Goal: Information Seeking & Learning: Find specific fact

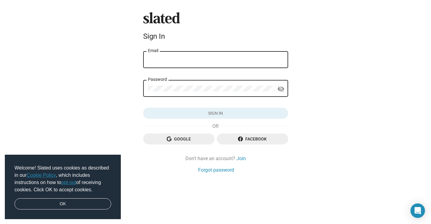
type input "[PERSON_NAME][EMAIL_ADDRESS][DOMAIN_NAME]"
click at [215, 113] on button "Sign in" at bounding box center [215, 113] width 145 height 11
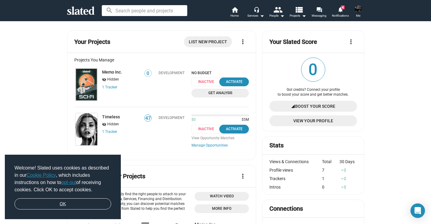
click at [71, 204] on link "OK" at bounding box center [63, 203] width 97 height 11
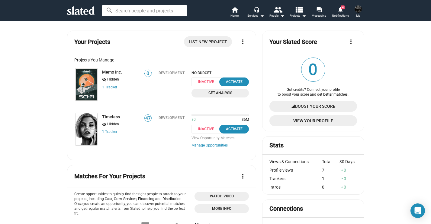
click at [108, 72] on link "Memo Inc." at bounding box center [112, 71] width 20 height 5
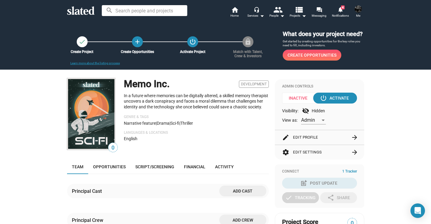
click at [126, 12] on input at bounding box center [144, 10] width 85 height 11
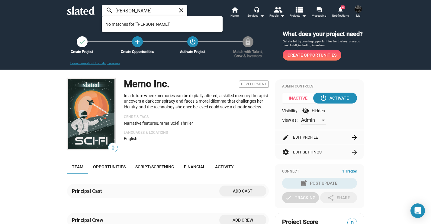
drag, startPoint x: 158, startPoint y: 11, endPoint x: 98, endPoint y: 8, distance: 59.6
click at [98, 8] on div "[PERSON_NAME] close search home Home headset_mic Services arrow_drop_down peopl…" at bounding box center [215, 11] width 309 height 16
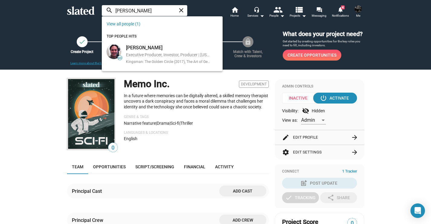
type input "[PERSON_NAME]"
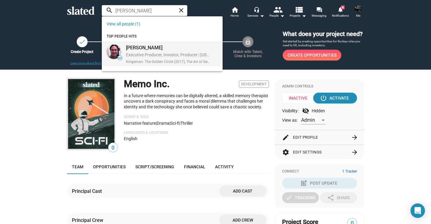
drag, startPoint x: 98, startPoint y: 8, endPoint x: 145, endPoint y: 55, distance: 66.0
click at [145, 55] on div "Executive Producer, Investor, Producer | [US_STATE], [GEOGRAPHIC_DATA], [GEOGRA…" at bounding box center [168, 55] width 85 height 6
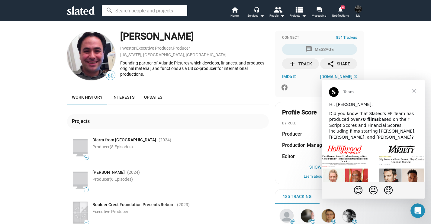
click at [414, 89] on span "Close" at bounding box center [414, 91] width 22 height 22
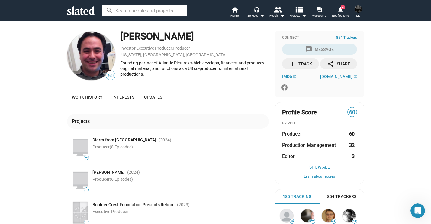
click at [147, 12] on input at bounding box center [144, 10] width 85 height 11
type input "g"
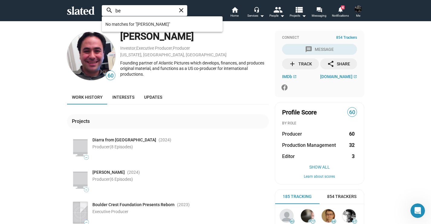
type input "b"
click at [156, 13] on input "[PERSON_NAME]" at bounding box center [144, 10] width 85 height 11
paste input "bell"
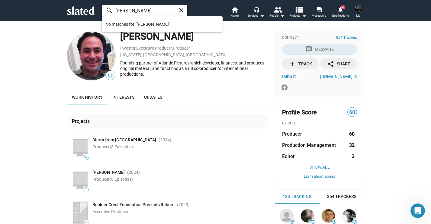
type input "[PERSON_NAME]"
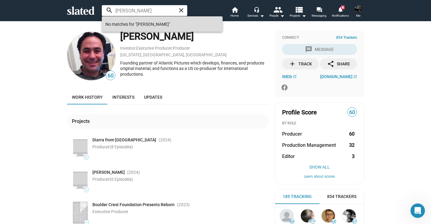
click at [158, 25] on span "No matches for "[PERSON_NAME]"" at bounding box center [162, 24] width 114 height 12
